Goal: Information Seeking & Learning: Learn about a topic

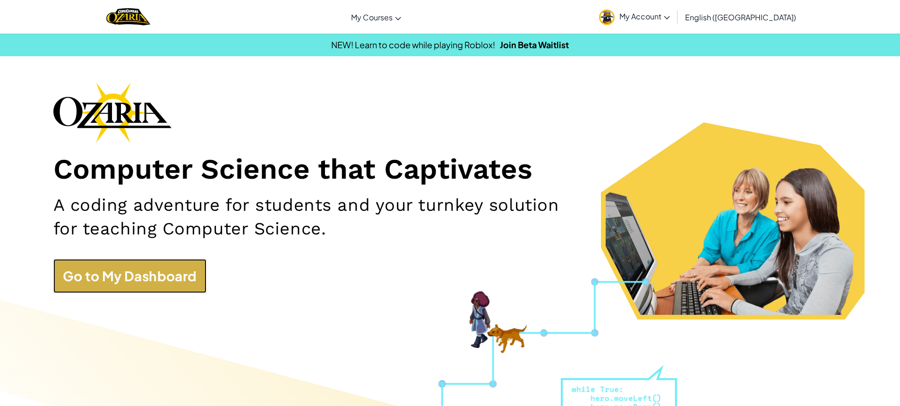
click at [177, 277] on link "Go to My Dashboard" at bounding box center [129, 276] width 153 height 34
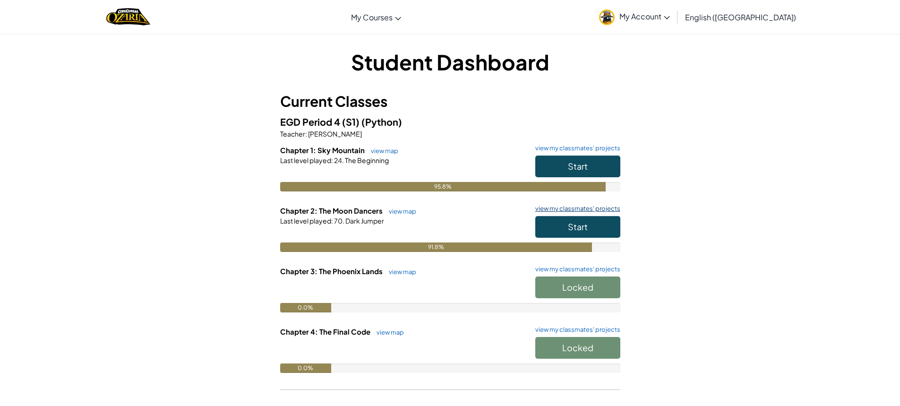
click at [595, 209] on link "view my classmates' projects" at bounding box center [575, 208] width 90 height 6
click at [600, 232] on button "Start" at bounding box center [577, 227] width 85 height 22
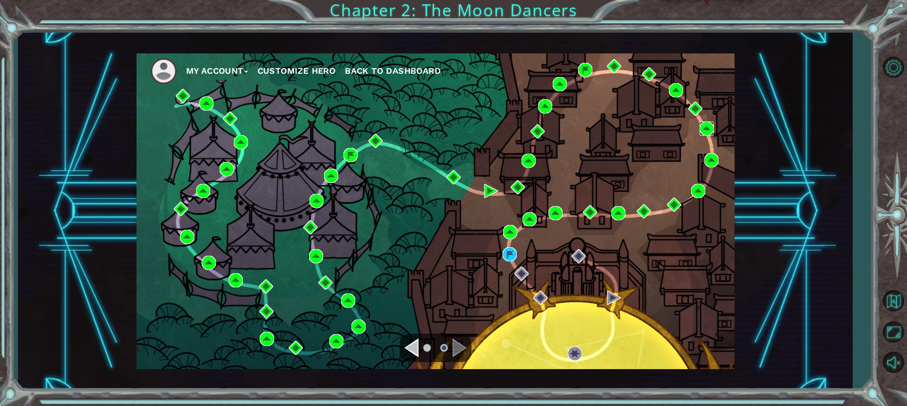
click at [700, 121] on img at bounding box center [706, 128] width 14 height 14
click at [528, 162] on img at bounding box center [528, 160] width 14 height 14
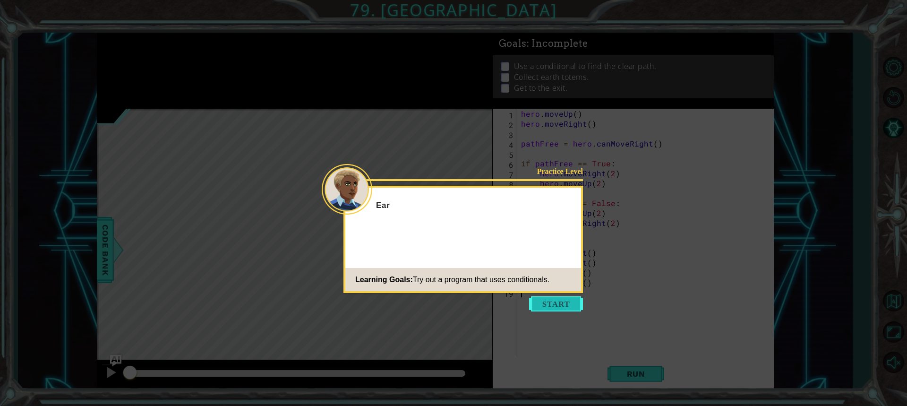
click at [534, 298] on button "Start" at bounding box center [556, 303] width 54 height 15
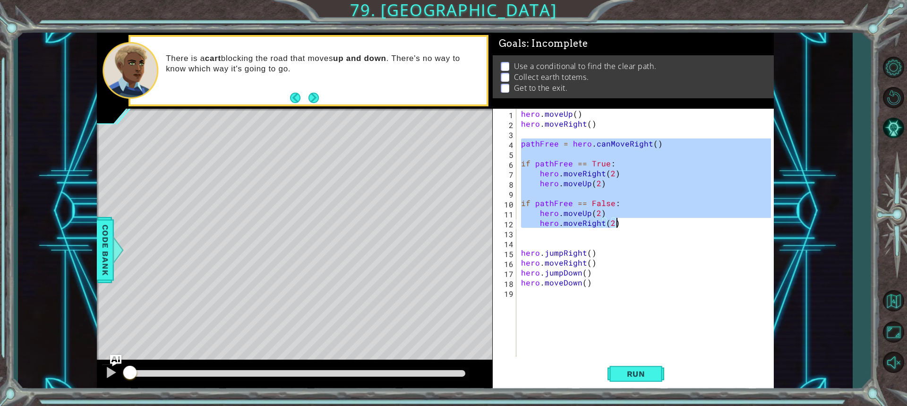
drag, startPoint x: 521, startPoint y: 142, endPoint x: 618, endPoint y: 226, distance: 128.2
click at [618, 226] on div "hero . moveUp ( ) hero . moveRight ( ) pathFree = hero . canMoveRight ( ) if pa…" at bounding box center [647, 243] width 256 height 268
type textarea "hero.moveUp(2) hero.moveRight(2)"
